Goal: Task Accomplishment & Management: Use online tool/utility

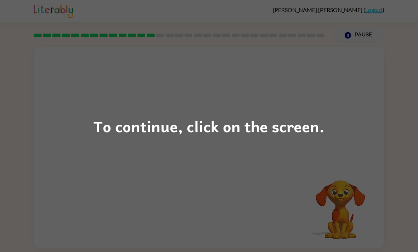
click at [303, 166] on div "To continue, click on the screen." at bounding box center [209, 126] width 418 height 252
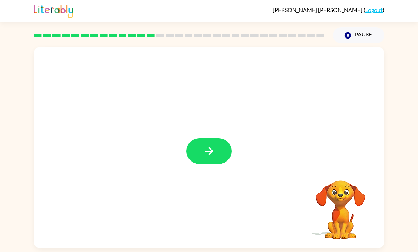
click at [205, 157] on icon "button" at bounding box center [209, 151] width 12 height 12
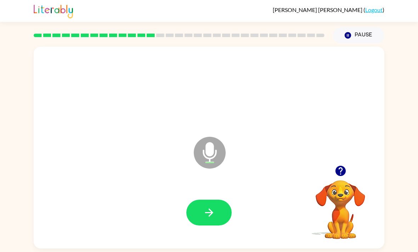
click at [227, 212] on button "button" at bounding box center [208, 213] width 45 height 26
click at [195, 208] on button "button" at bounding box center [208, 213] width 45 height 26
click at [208, 219] on icon "button" at bounding box center [209, 213] width 12 height 12
click at [206, 219] on icon "button" at bounding box center [209, 213] width 12 height 12
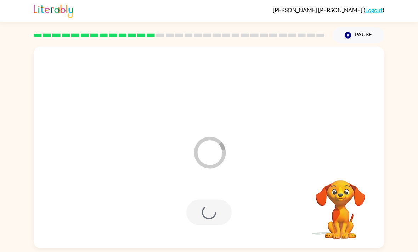
scroll to position [23, 0]
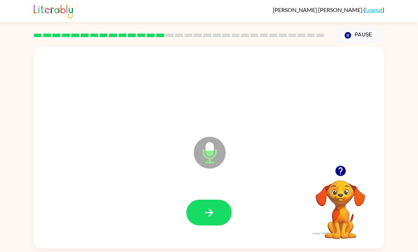
click at [211, 207] on icon "button" at bounding box center [209, 213] width 12 height 12
click at [208, 207] on icon "button" at bounding box center [209, 213] width 12 height 12
click at [193, 200] on button "button" at bounding box center [208, 213] width 45 height 26
click at [208, 200] on button "button" at bounding box center [208, 213] width 45 height 26
click at [205, 200] on button "button" at bounding box center [208, 213] width 45 height 26
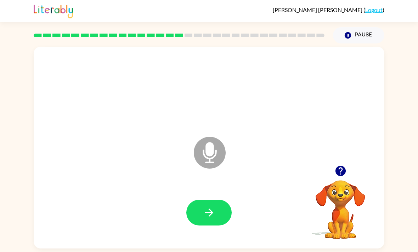
click at [215, 200] on button "button" at bounding box center [208, 213] width 45 height 26
click at [343, 165] on icon "button" at bounding box center [340, 171] width 12 height 12
click at [223, 200] on button "button" at bounding box center [208, 213] width 45 height 26
click at [211, 207] on icon "button" at bounding box center [209, 213] width 12 height 12
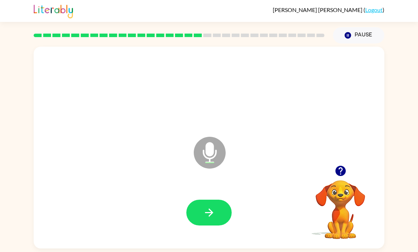
click at [226, 204] on button "button" at bounding box center [208, 213] width 45 height 26
click at [212, 207] on icon "button" at bounding box center [209, 213] width 12 height 12
click at [203, 207] on icon "button" at bounding box center [209, 213] width 12 height 12
click at [208, 207] on button "button" at bounding box center [208, 213] width 45 height 26
click at [202, 204] on button "button" at bounding box center [208, 213] width 45 height 26
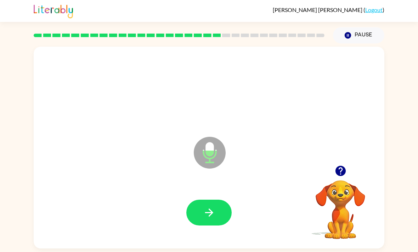
click at [211, 204] on button "button" at bounding box center [208, 213] width 45 height 26
click at [197, 207] on button "button" at bounding box center [208, 213] width 45 height 26
click at [206, 206] on button "button" at bounding box center [208, 213] width 45 height 26
click at [174, 216] on div at bounding box center [209, 213] width 336 height 58
click at [195, 208] on button "button" at bounding box center [208, 213] width 45 height 26
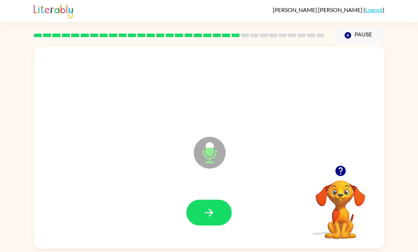
click at [223, 201] on button "button" at bounding box center [208, 213] width 45 height 26
click at [208, 207] on icon "button" at bounding box center [209, 213] width 12 height 12
click at [202, 206] on button "button" at bounding box center [208, 213] width 45 height 26
click at [202, 204] on button "button" at bounding box center [208, 213] width 45 height 26
click at [209, 209] on icon "button" at bounding box center [209, 213] width 8 height 8
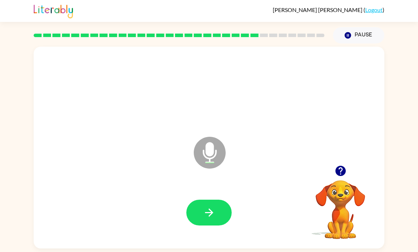
click at [209, 207] on button "button" at bounding box center [208, 213] width 45 height 26
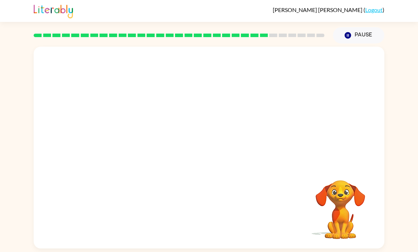
click at [166, 246] on div "[PERSON_NAME] ( Logout ) Pause Pause Your browser must support playing .mp4 fil…" at bounding box center [209, 126] width 418 height 252
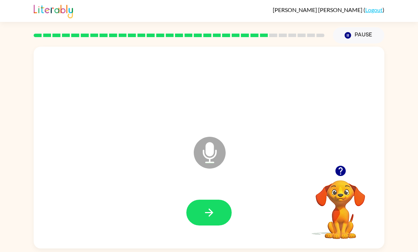
click at [211, 207] on icon "button" at bounding box center [209, 213] width 12 height 12
click at [217, 200] on button "button" at bounding box center [208, 213] width 45 height 26
click at [210, 207] on icon "button" at bounding box center [209, 213] width 12 height 12
click at [203, 205] on button "button" at bounding box center [208, 213] width 45 height 26
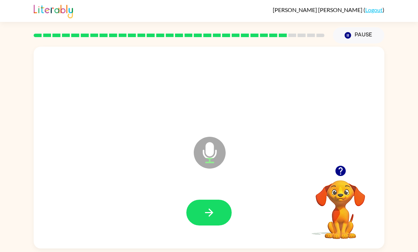
click at [207, 210] on button "button" at bounding box center [208, 213] width 45 height 26
click at [199, 200] on button "button" at bounding box center [208, 213] width 45 height 26
click at [213, 207] on icon "button" at bounding box center [209, 213] width 12 height 12
click at [204, 207] on icon "button" at bounding box center [209, 213] width 12 height 12
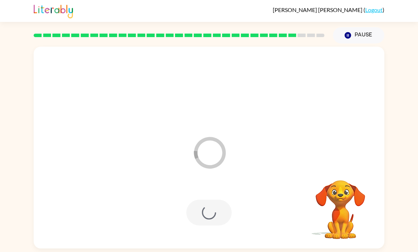
click at [343, 170] on video "Your browser must support playing .mp4 files to use Literably. Please try using…" at bounding box center [340, 205] width 71 height 71
click at [335, 172] on video "Your browser must support playing .mp4 files to use Literably. Please try using…" at bounding box center [340, 205] width 71 height 71
click at [332, 178] on video "Your browser must support playing .mp4 files to use Literably. Please try using…" at bounding box center [340, 205] width 71 height 71
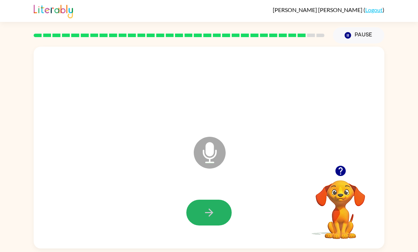
click at [217, 200] on button "button" at bounding box center [208, 213] width 45 height 26
click at [203, 202] on button "button" at bounding box center [208, 213] width 45 height 26
click at [189, 200] on button "button" at bounding box center [208, 213] width 45 height 26
click at [215, 207] on icon "button" at bounding box center [209, 213] width 12 height 12
